Goal: Find specific page/section: Find specific page/section

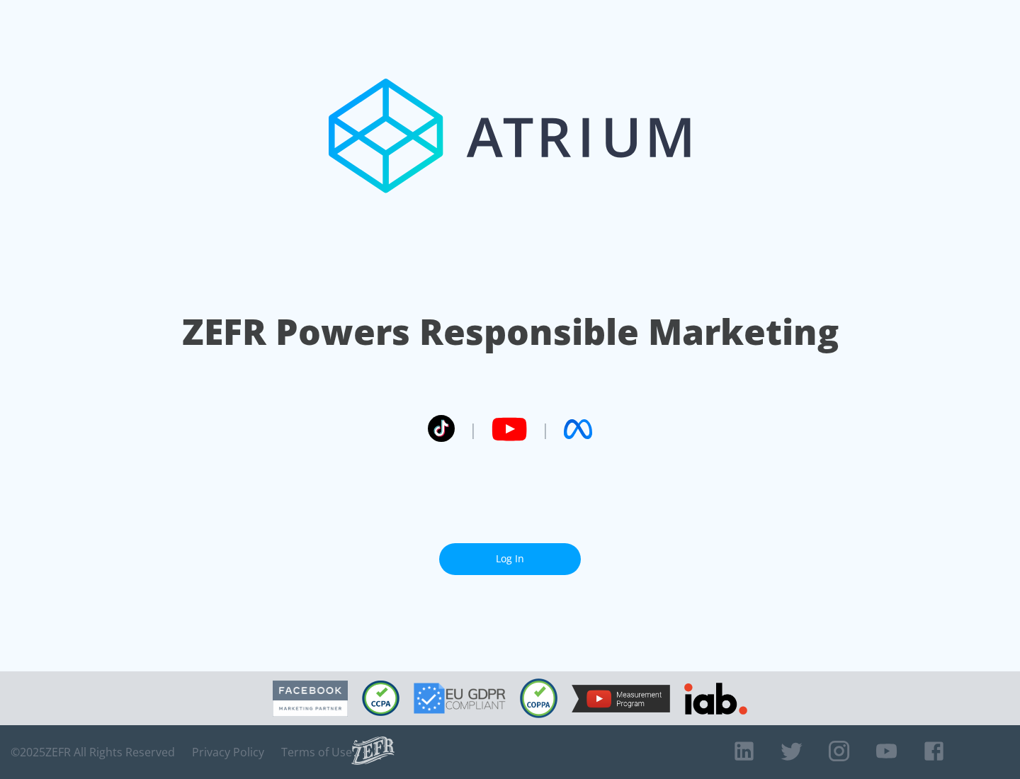
click at [510, 553] on link "Log In" at bounding box center [510, 559] width 142 height 32
